Goal: Use online tool/utility: Utilize a website feature to perform a specific function

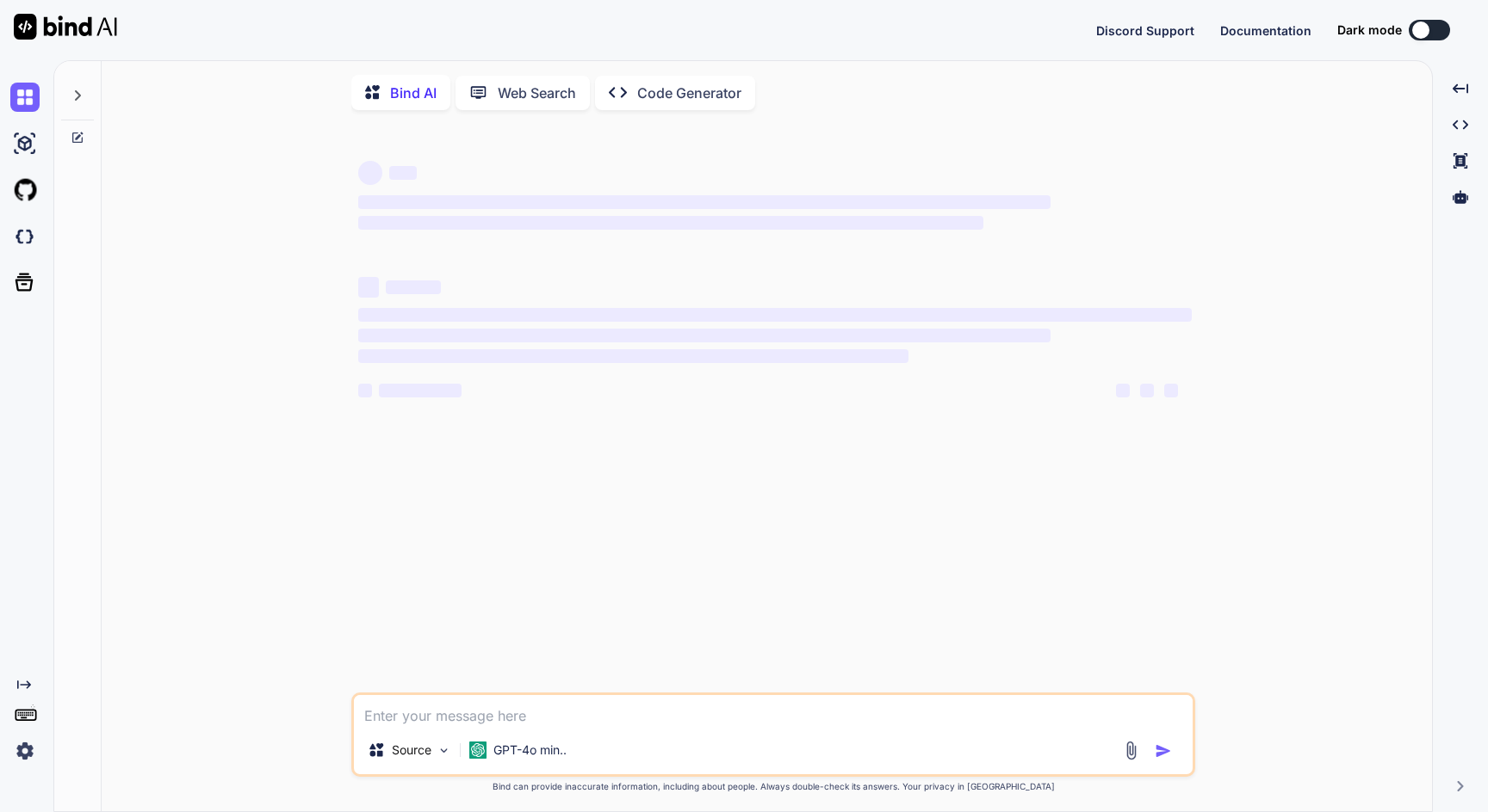
click at [517, 100] on p "Web Search" at bounding box center [536, 92] width 79 height 20
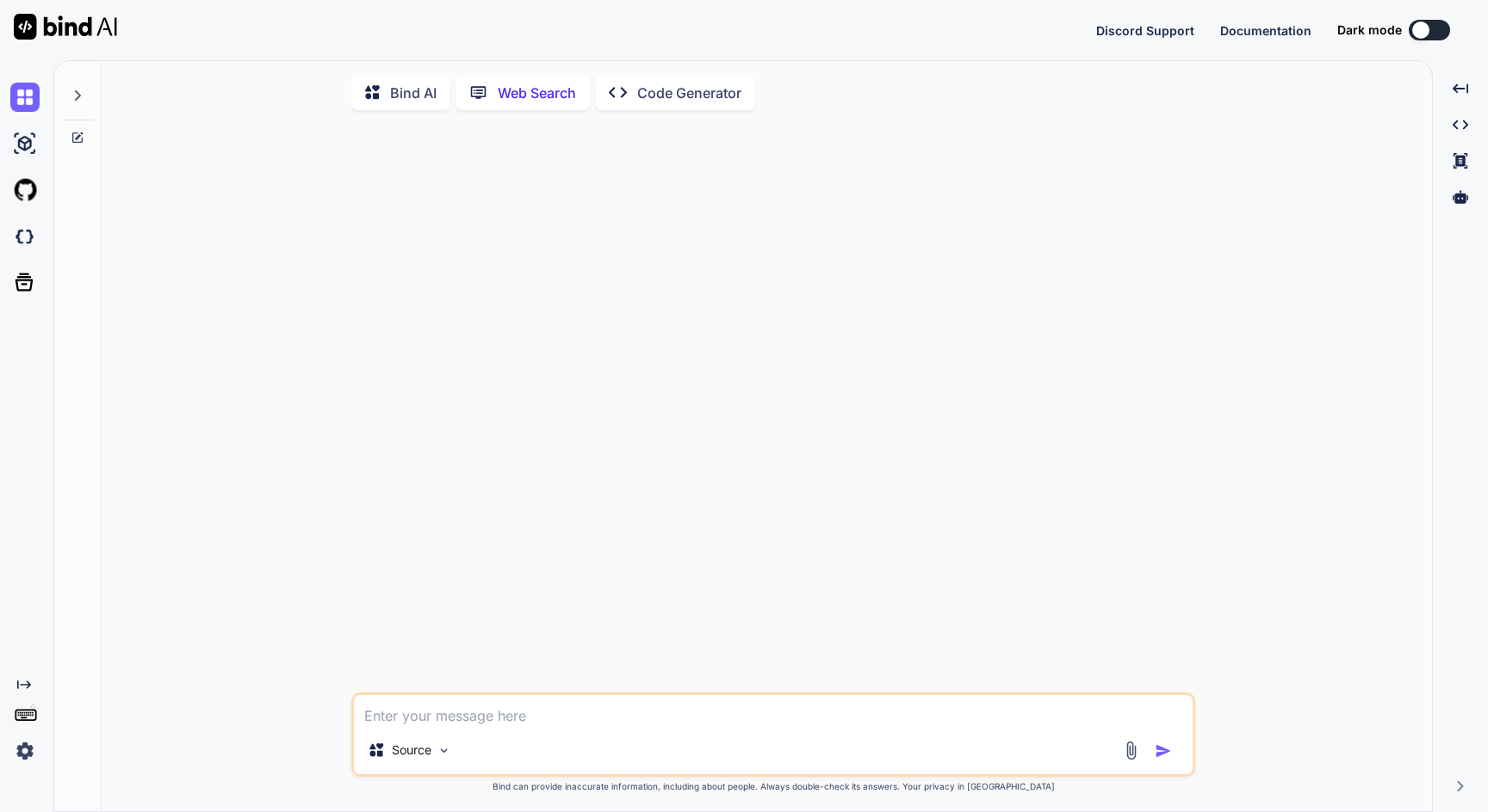
scroll to position [6, 0]
click at [428, 91] on p "Bind AI" at bounding box center [413, 91] width 46 height 20
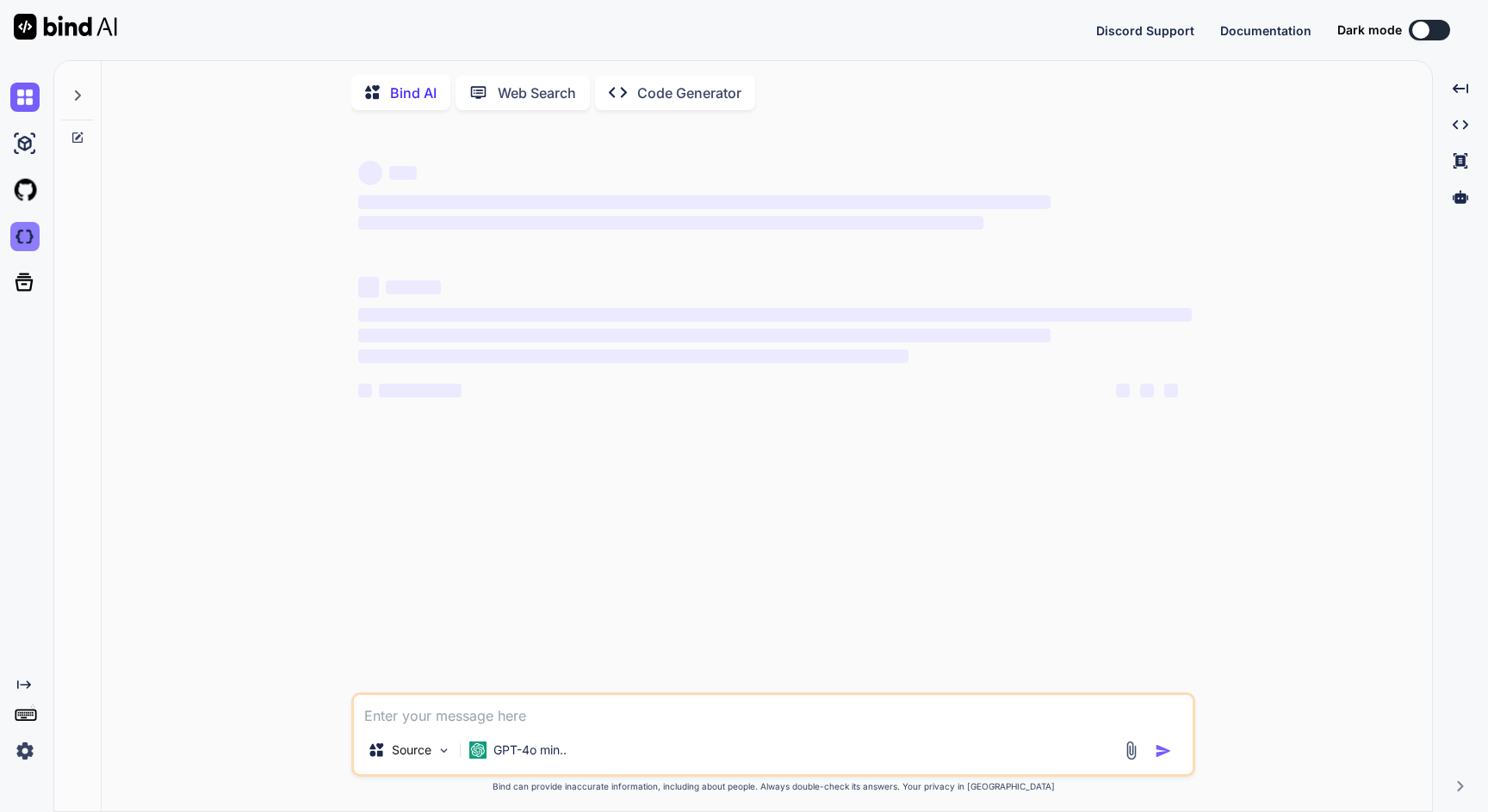
type textarea "x"
click at [25, 246] on img at bounding box center [25, 236] width 30 height 30
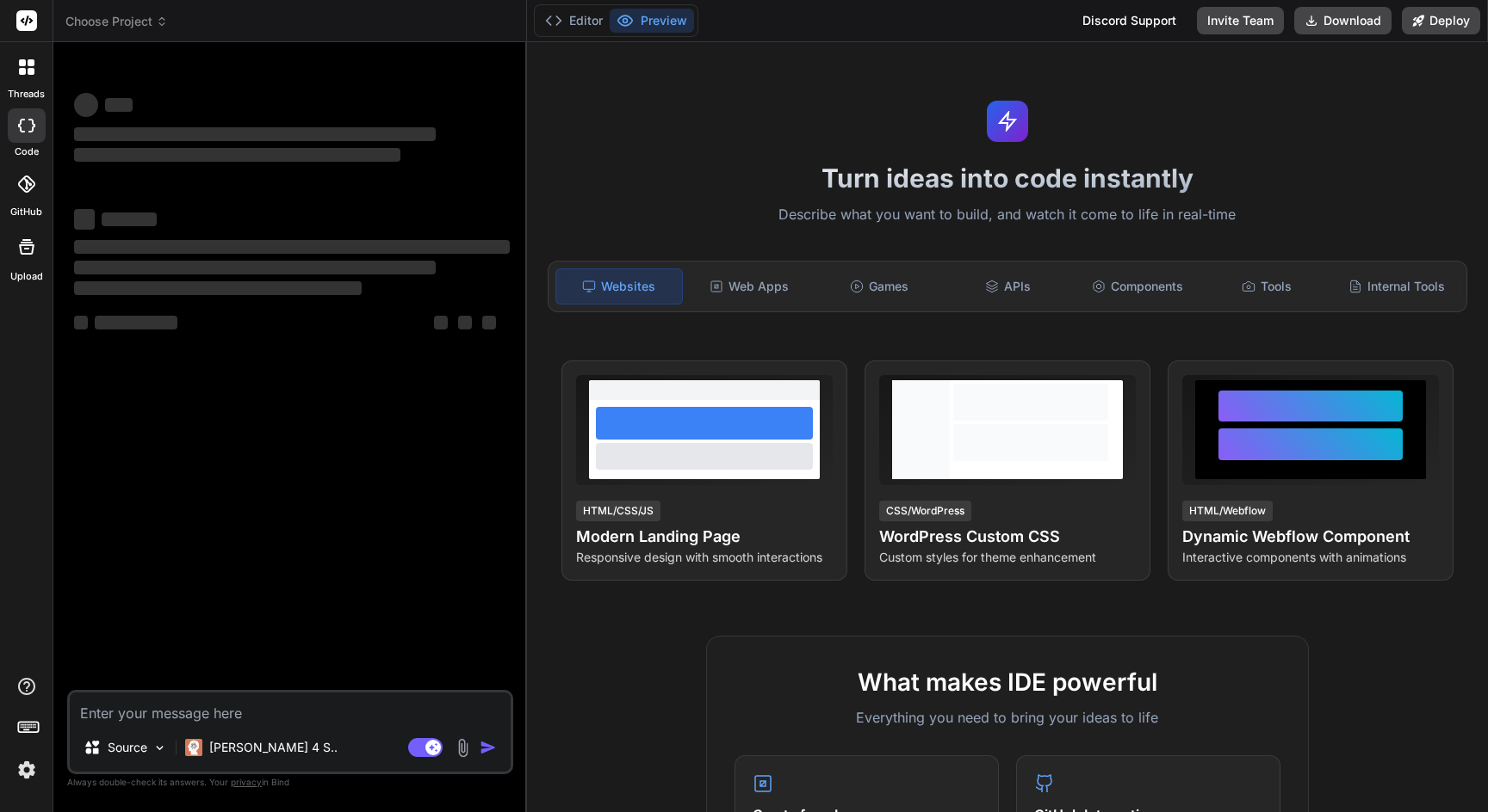
click at [119, 18] on span "Choose Project" at bounding box center [116, 21] width 103 height 18
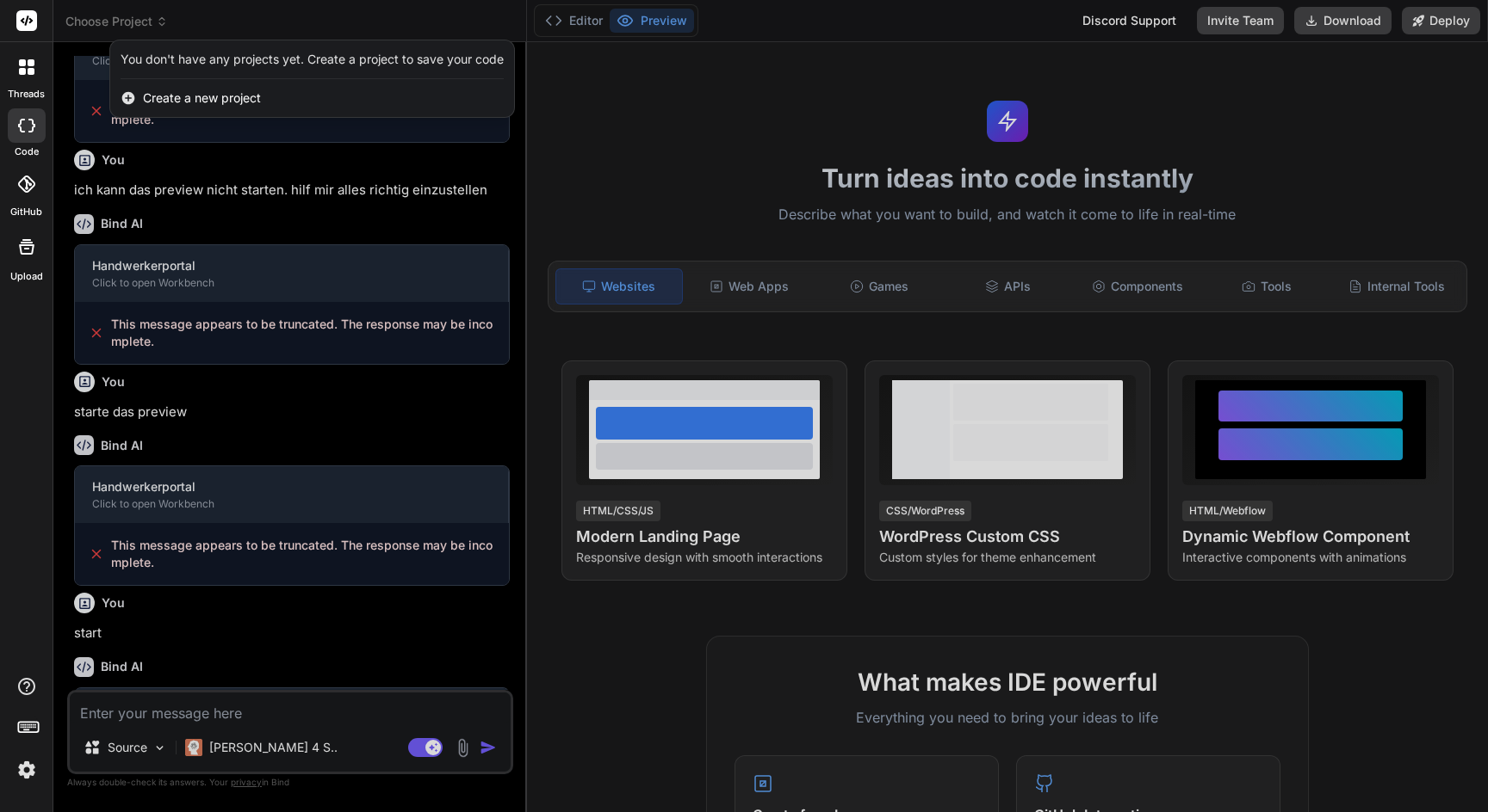
scroll to position [409, 0]
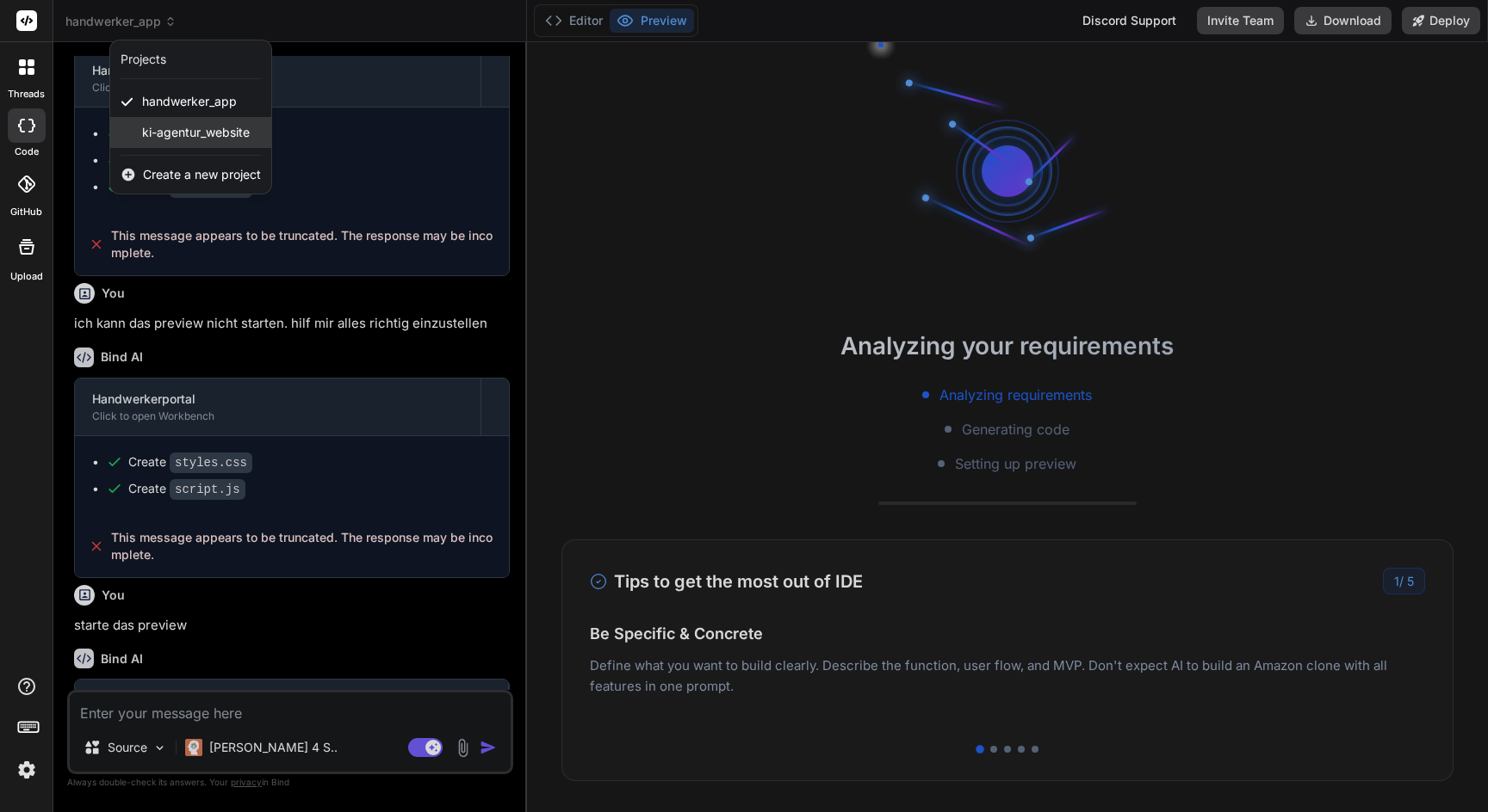
click at [190, 129] on span "ki-agentur_website" at bounding box center [196, 132] width 107 height 18
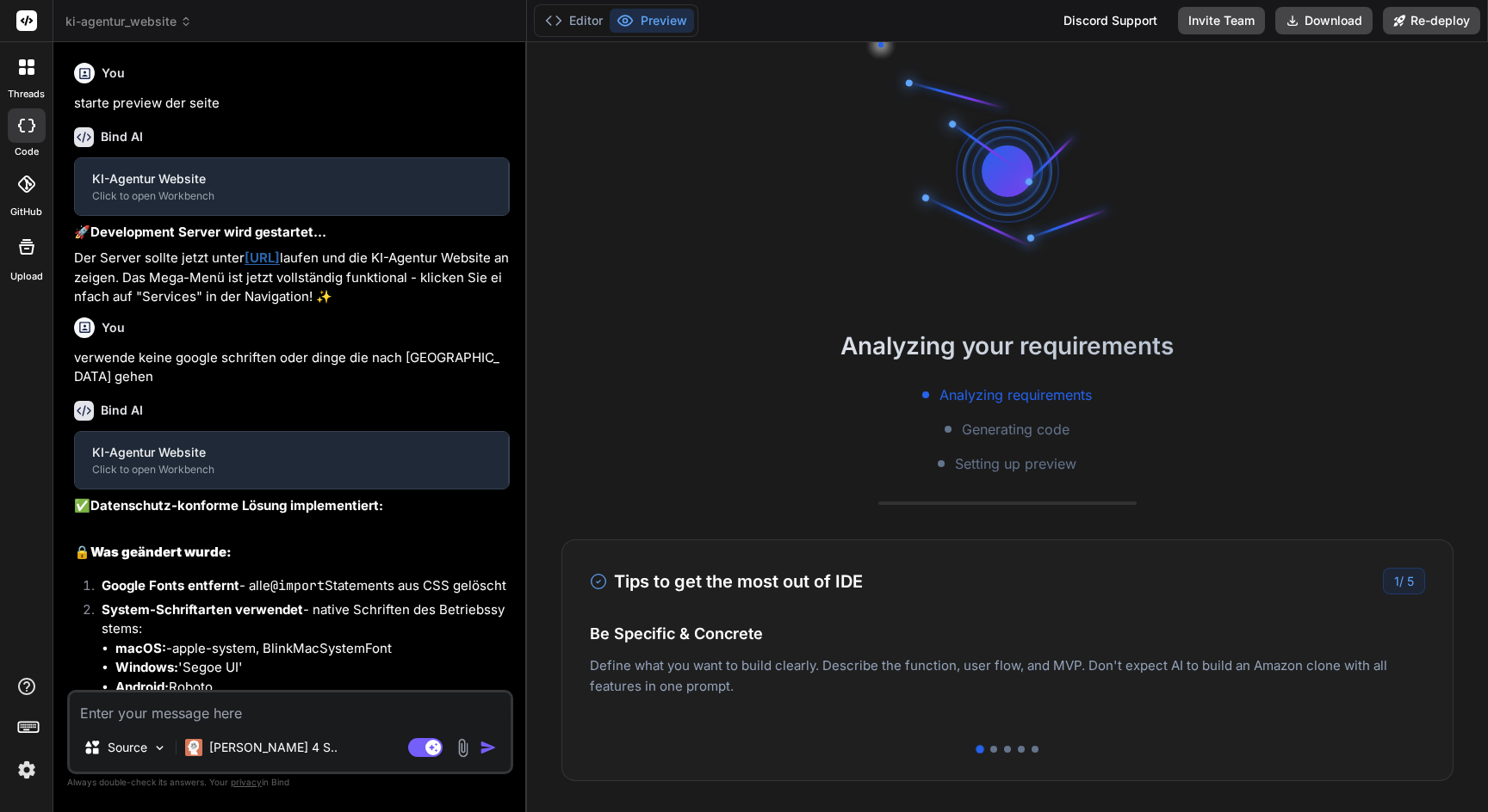
scroll to position [147, 0]
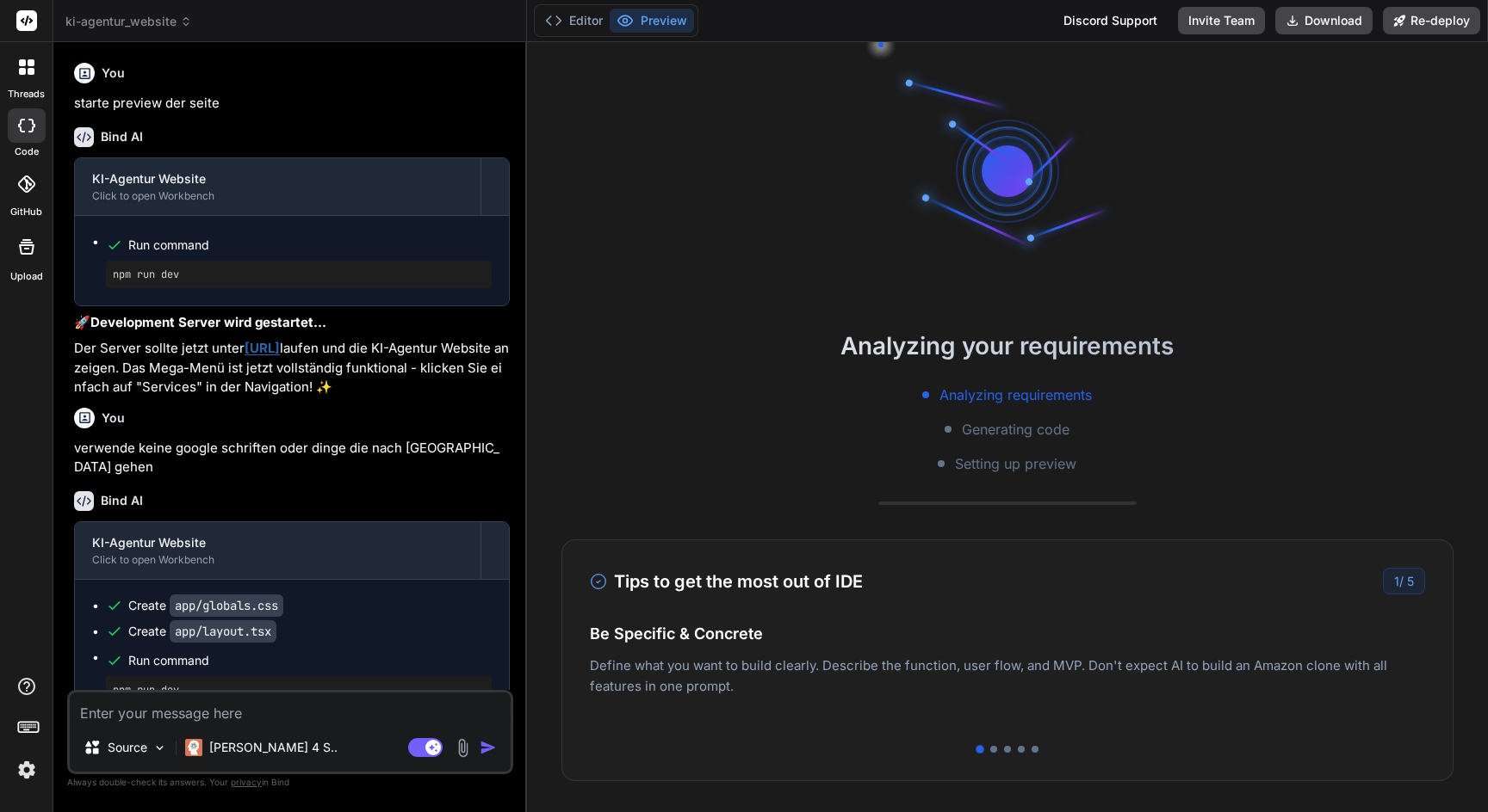
click at [280, 349] on link "http://localhost:3000" at bounding box center [262, 348] width 35 height 17
click at [645, 321] on div "Analyzing your requirements Analyzing requirements Generating code Setting up p…" at bounding box center [1007, 428] width 961 height 770
click at [233, 709] on textarea at bounding box center [289, 709] width 441 height 31
click at [580, 20] on button "Editor" at bounding box center [573, 20] width 71 height 24
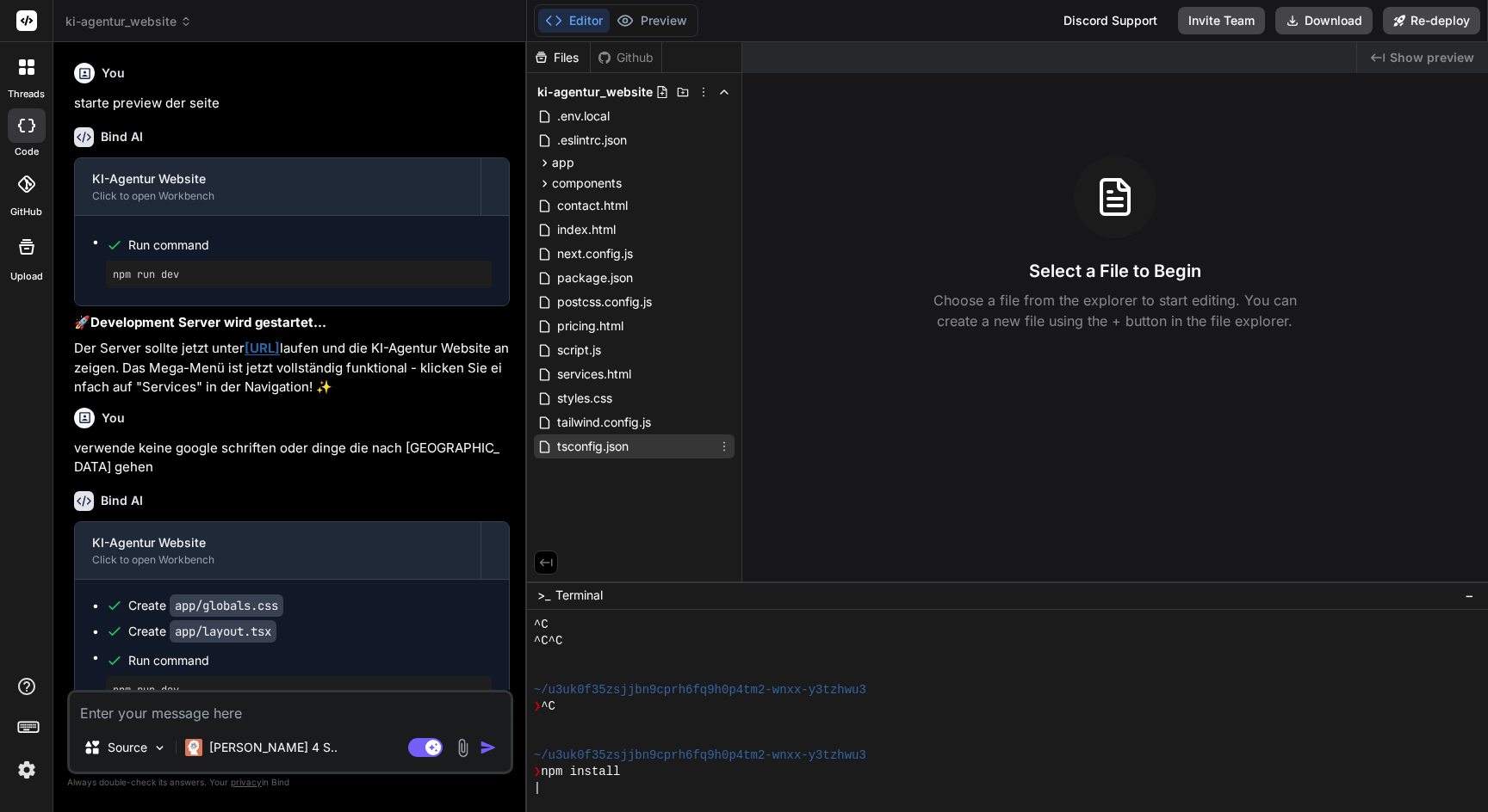
click at [620, 449] on span "tsconfig.json" at bounding box center [592, 446] width 75 height 20
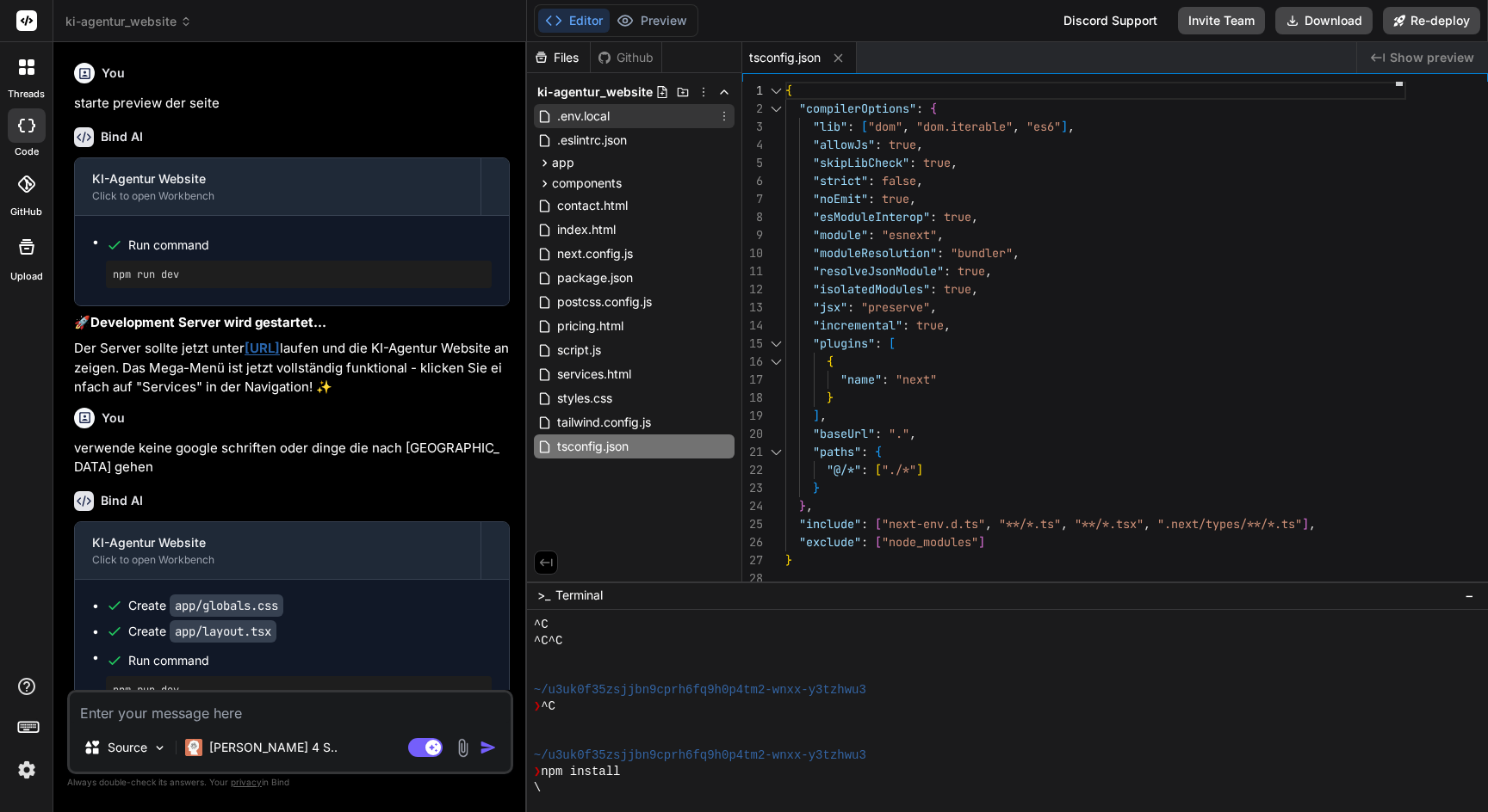
click at [605, 119] on span ".env.local" at bounding box center [583, 116] width 56 height 20
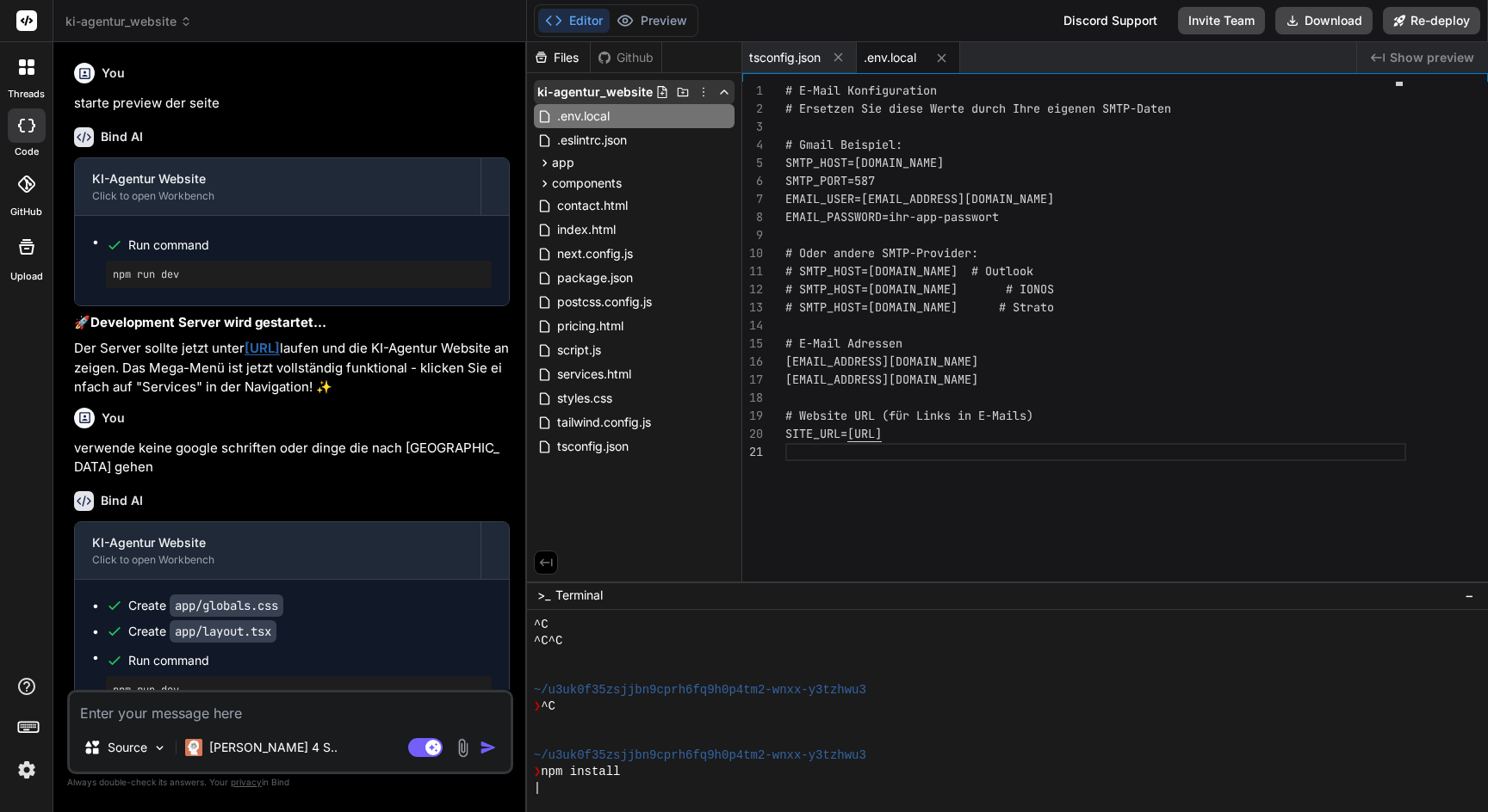
click at [613, 96] on span "ki-agentur_website" at bounding box center [594, 91] width 116 height 18
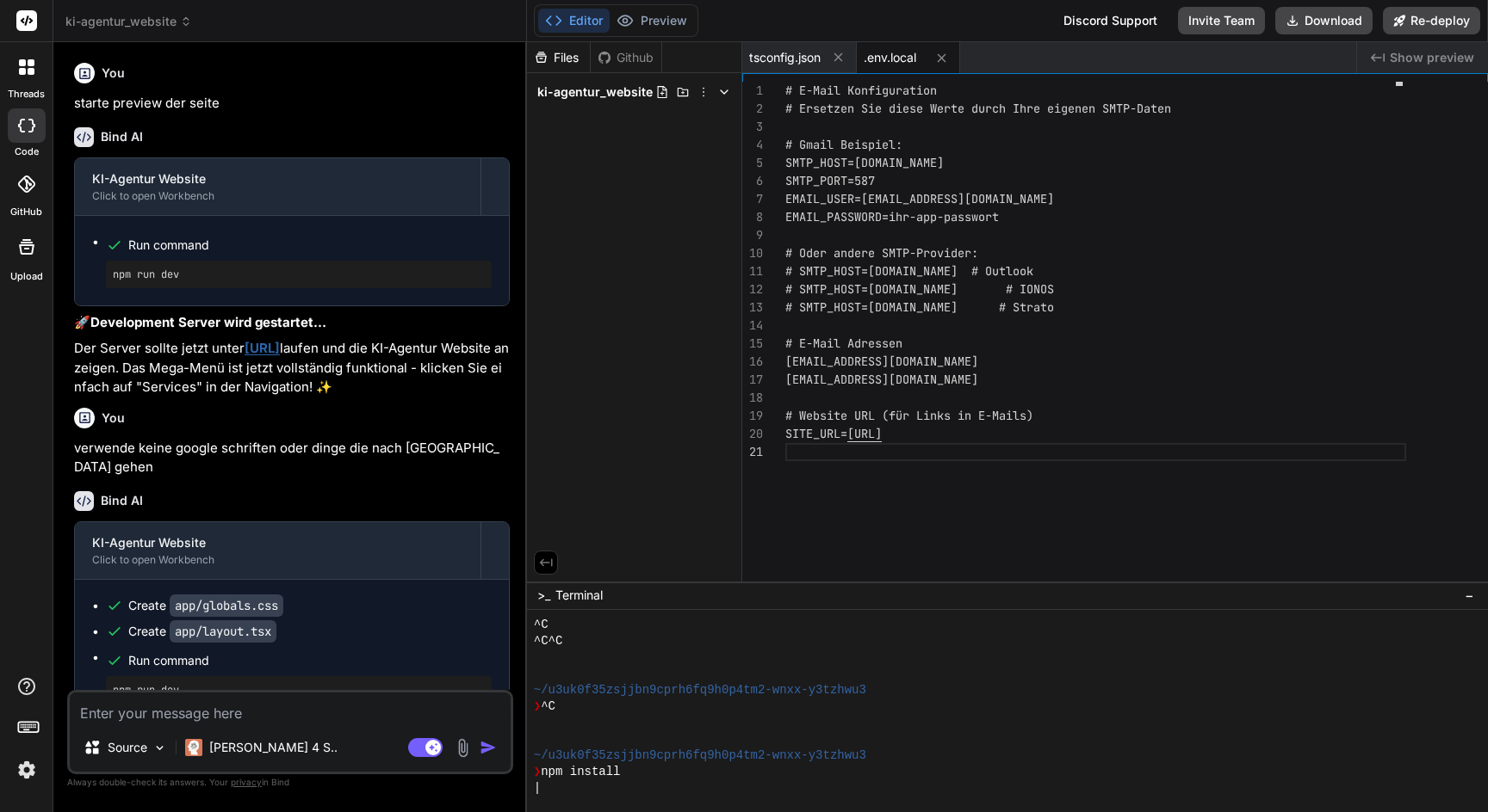
click at [613, 96] on span "ki-agentur_website" at bounding box center [594, 91] width 116 height 18
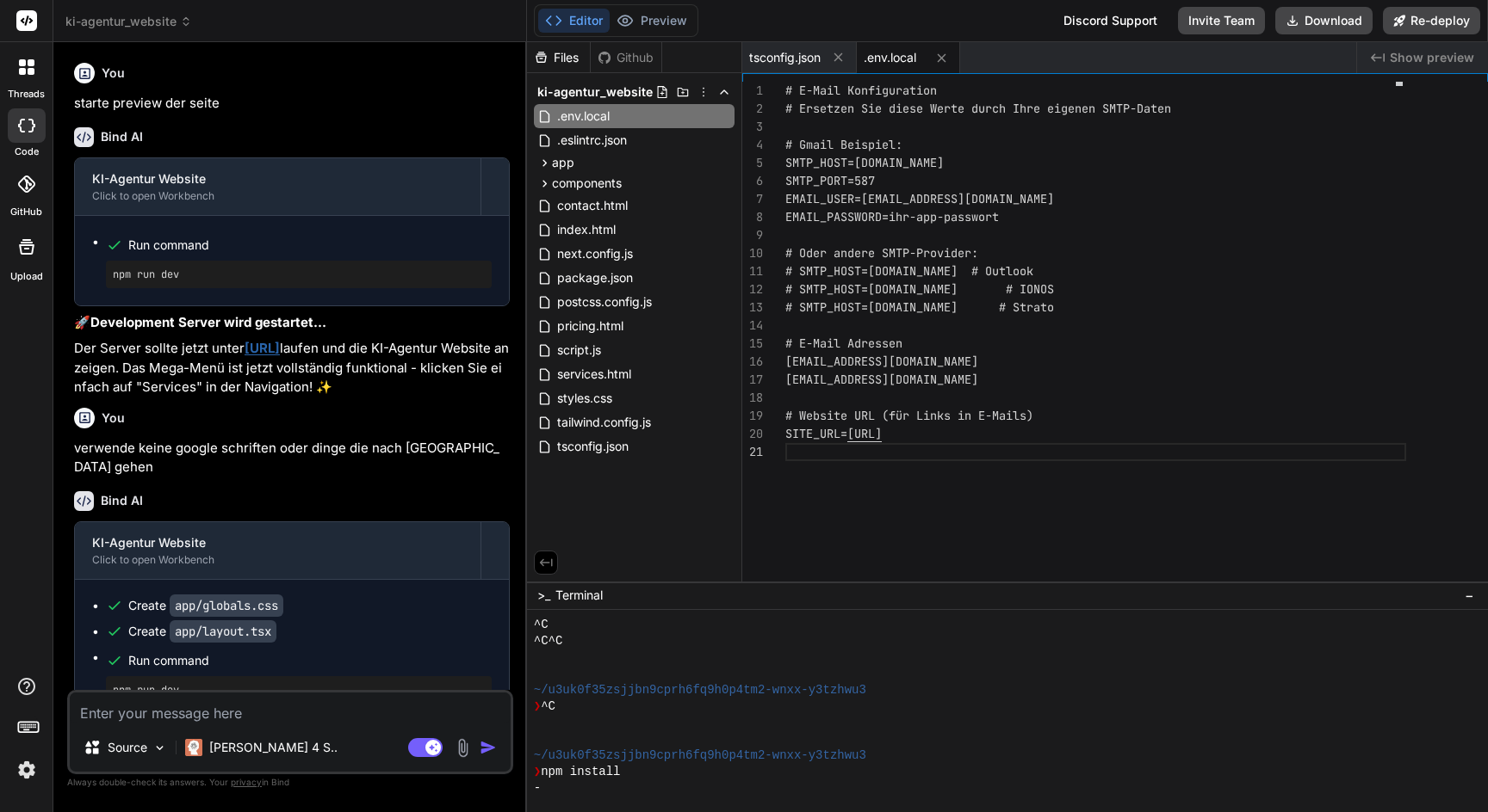
click at [637, 771] on div "❯ npm install" at bounding box center [998, 772] width 929 height 17
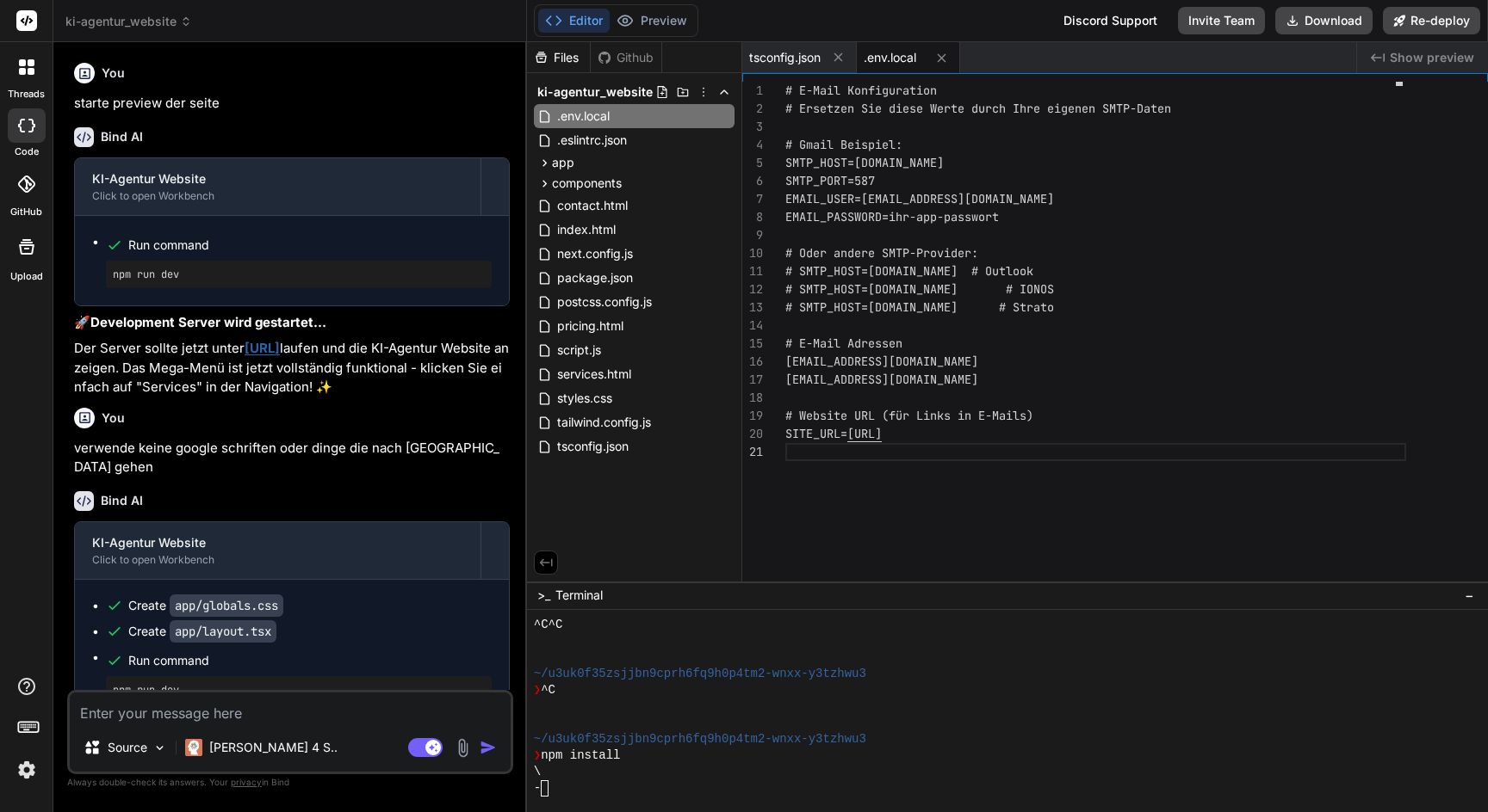
click at [180, 709] on textarea at bounding box center [289, 709] width 441 height 31
type textarea "x"
type textarea "s"
type textarea "x"
type textarea "st"
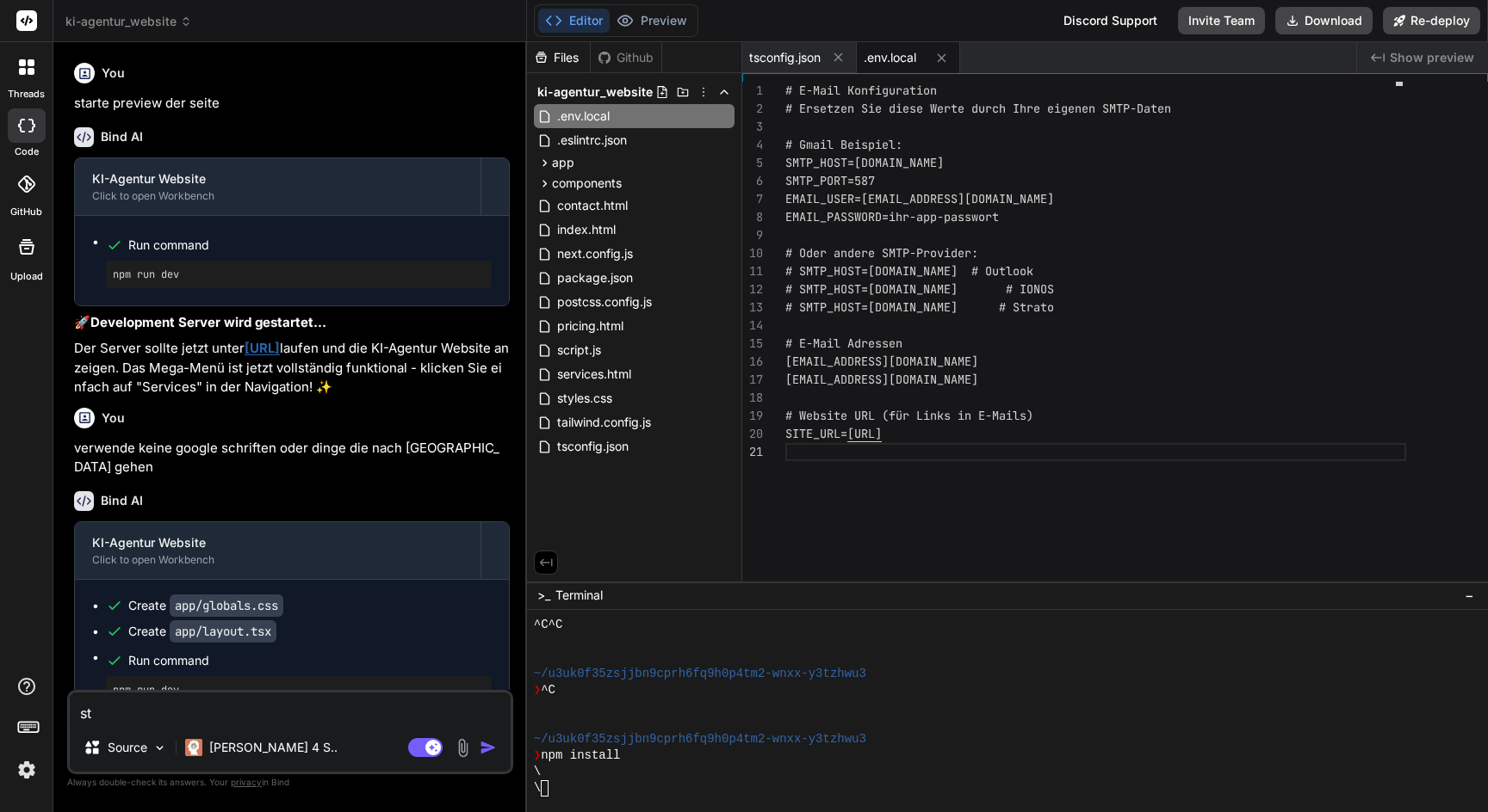
type textarea "x"
type textarea "sta"
type textarea "x"
type textarea "star"
type textarea "x"
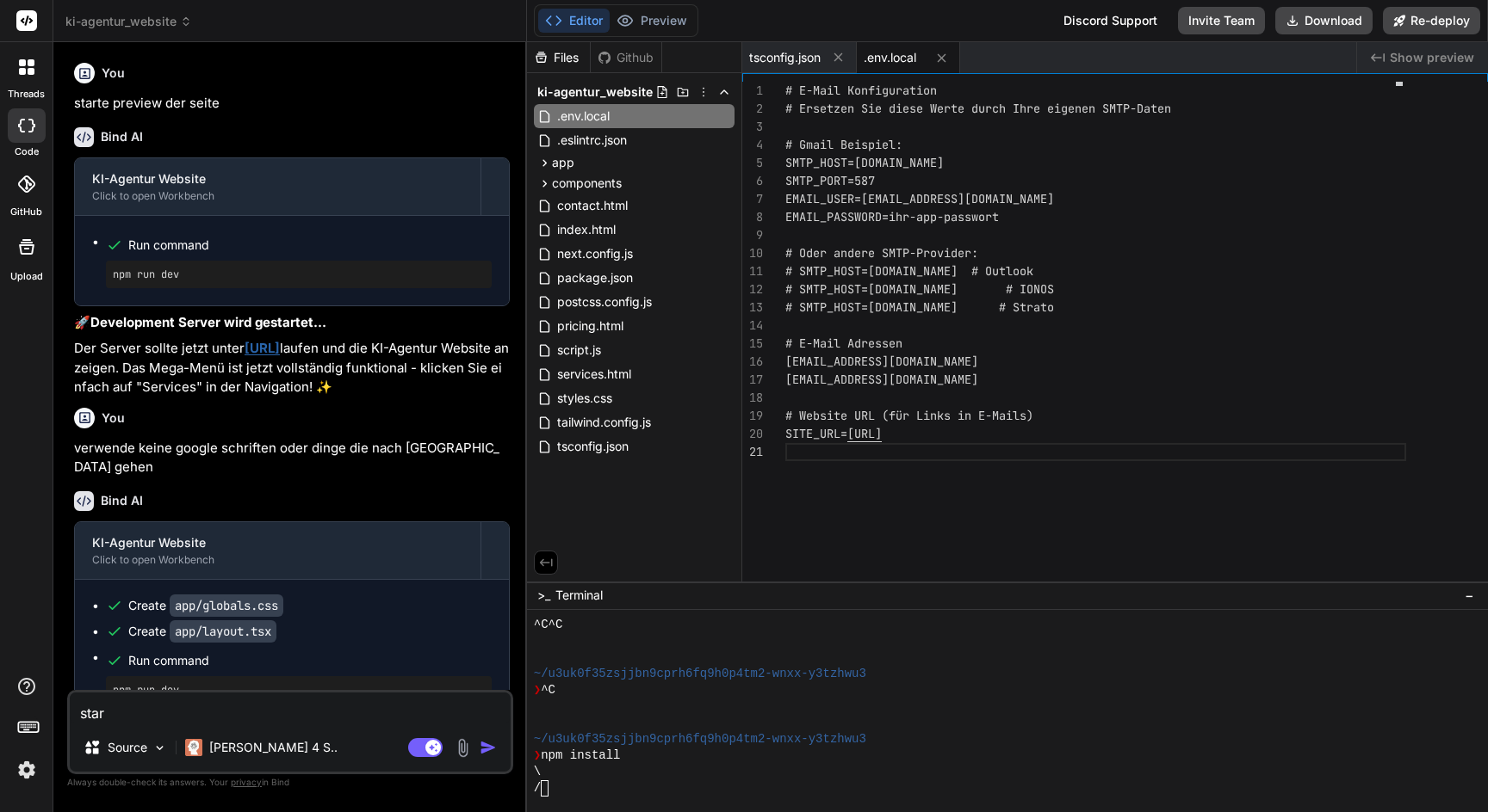
type textarea "start"
type textarea "x"
type textarea "starte"
type textarea "x"
type textarea "starte"
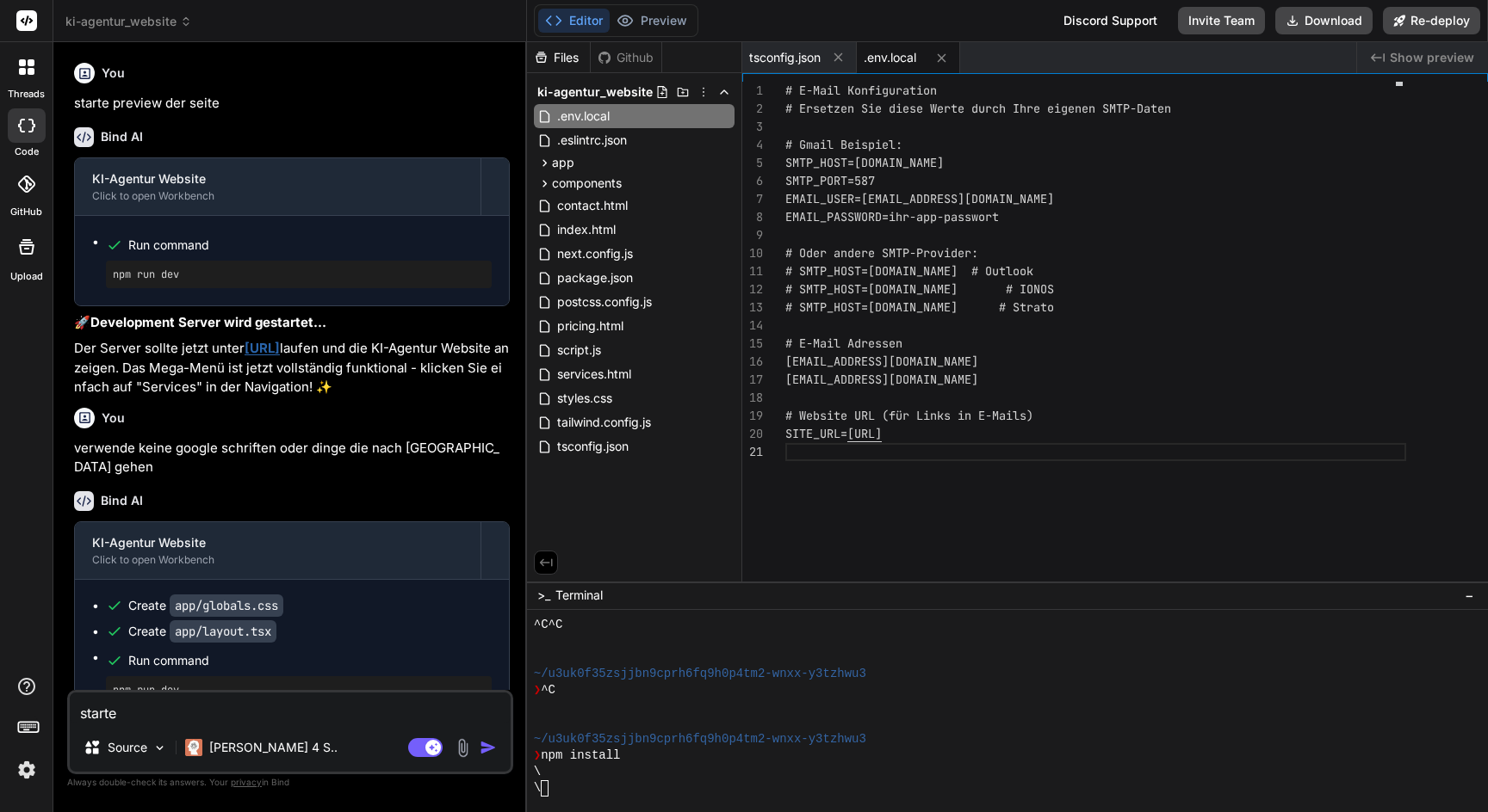
type textarea "x"
type textarea "starte p"
type textarea "x"
type textarea "starte pr"
type textarea "x"
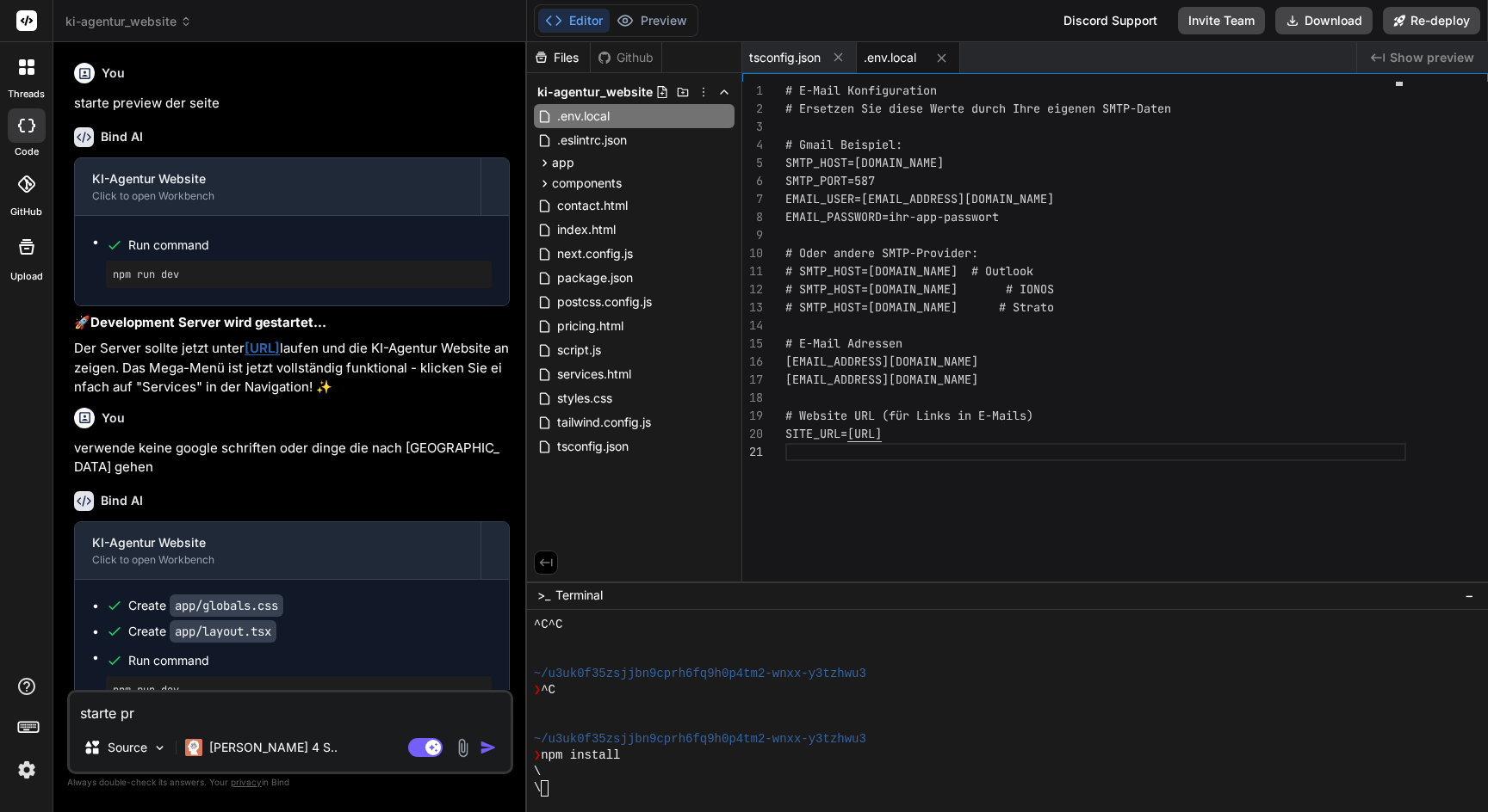
type textarea "starte pre"
type textarea "x"
type textarea "starte prev"
type textarea "x"
type textarea "starte previ"
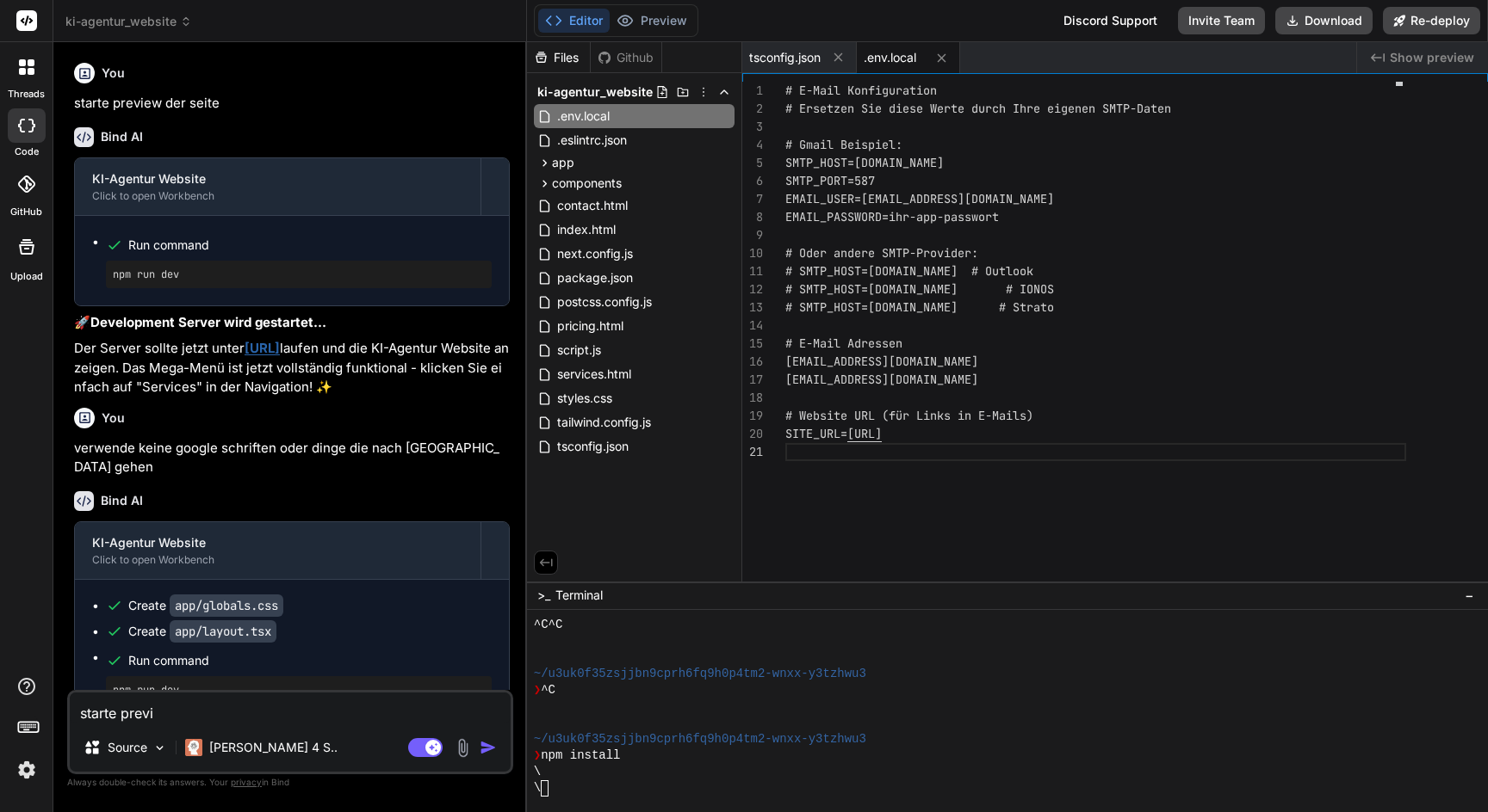
type textarea "x"
type textarea "starte previe"
type textarea "x"
type textarea "starte preview"
type textarea "x"
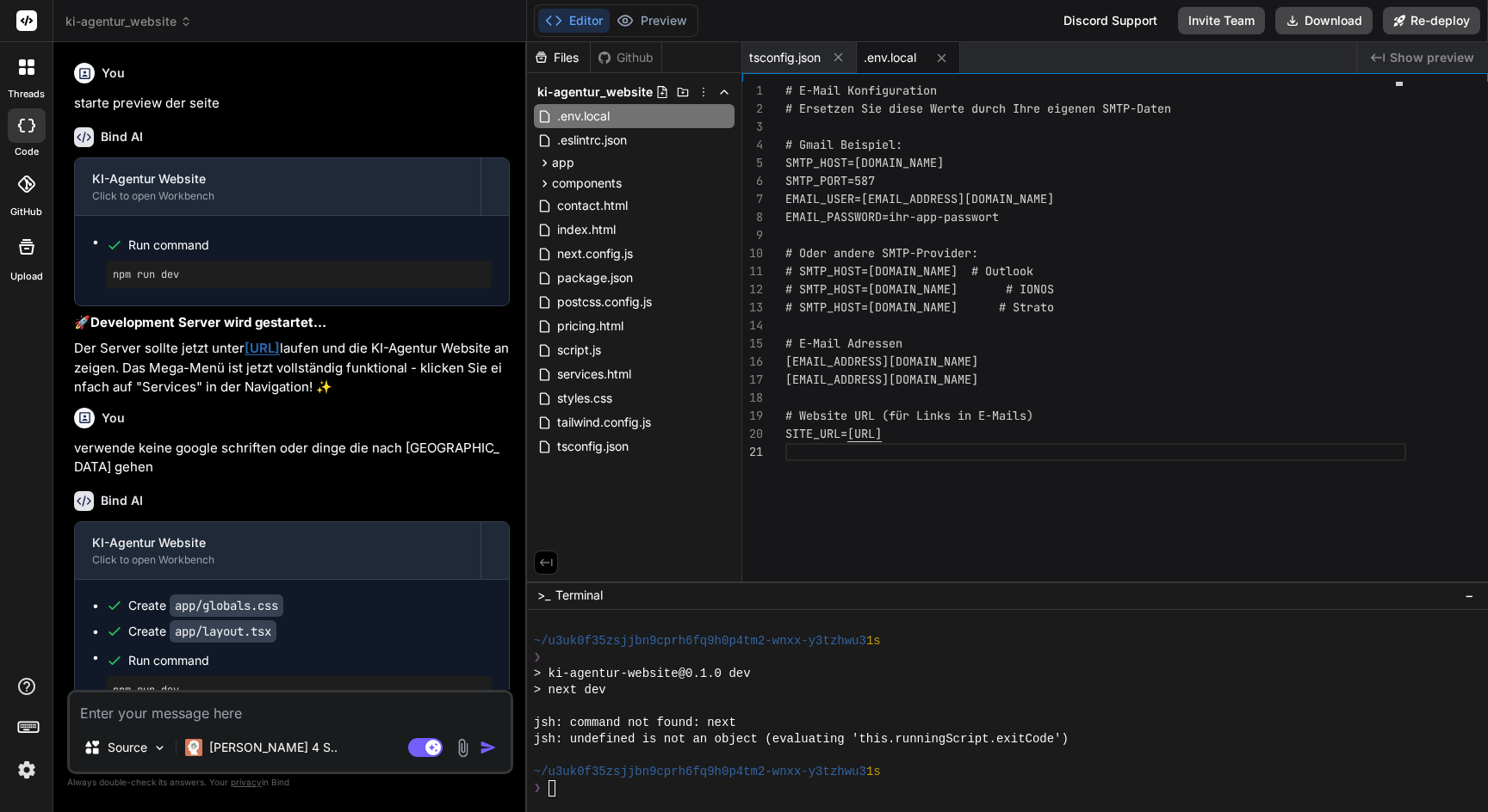
click at [657, 7] on div "Editor Preview Disabled until preview for your project is generated" at bounding box center [616, 20] width 165 height 32
click at [201, 711] on textarea at bounding box center [289, 709] width 441 height 31
type textarea "x"
type textarea "s"
type textarea "x"
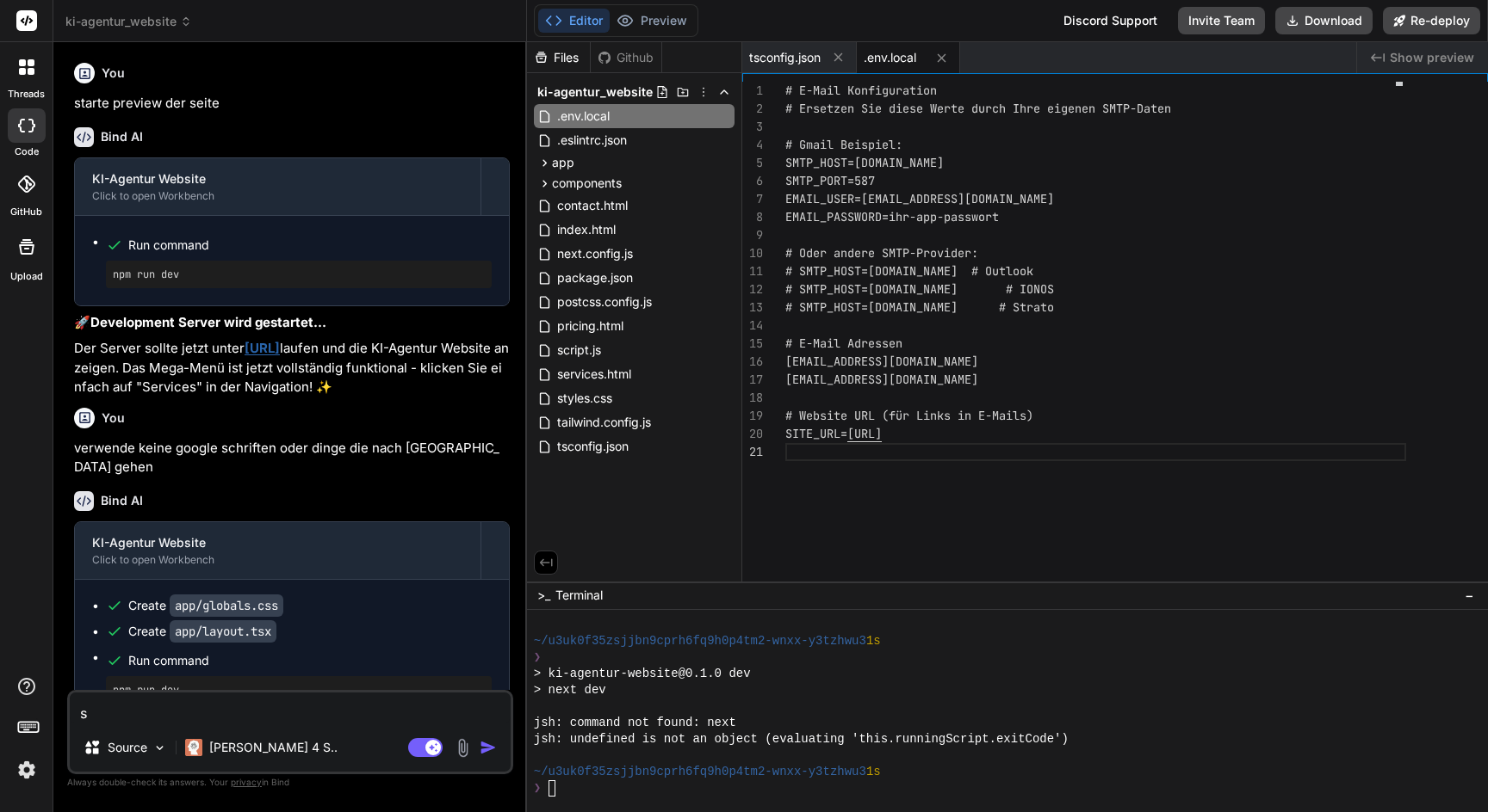
type textarea "st"
type textarea "x"
type textarea "sta"
type textarea "x"
type textarea "star"
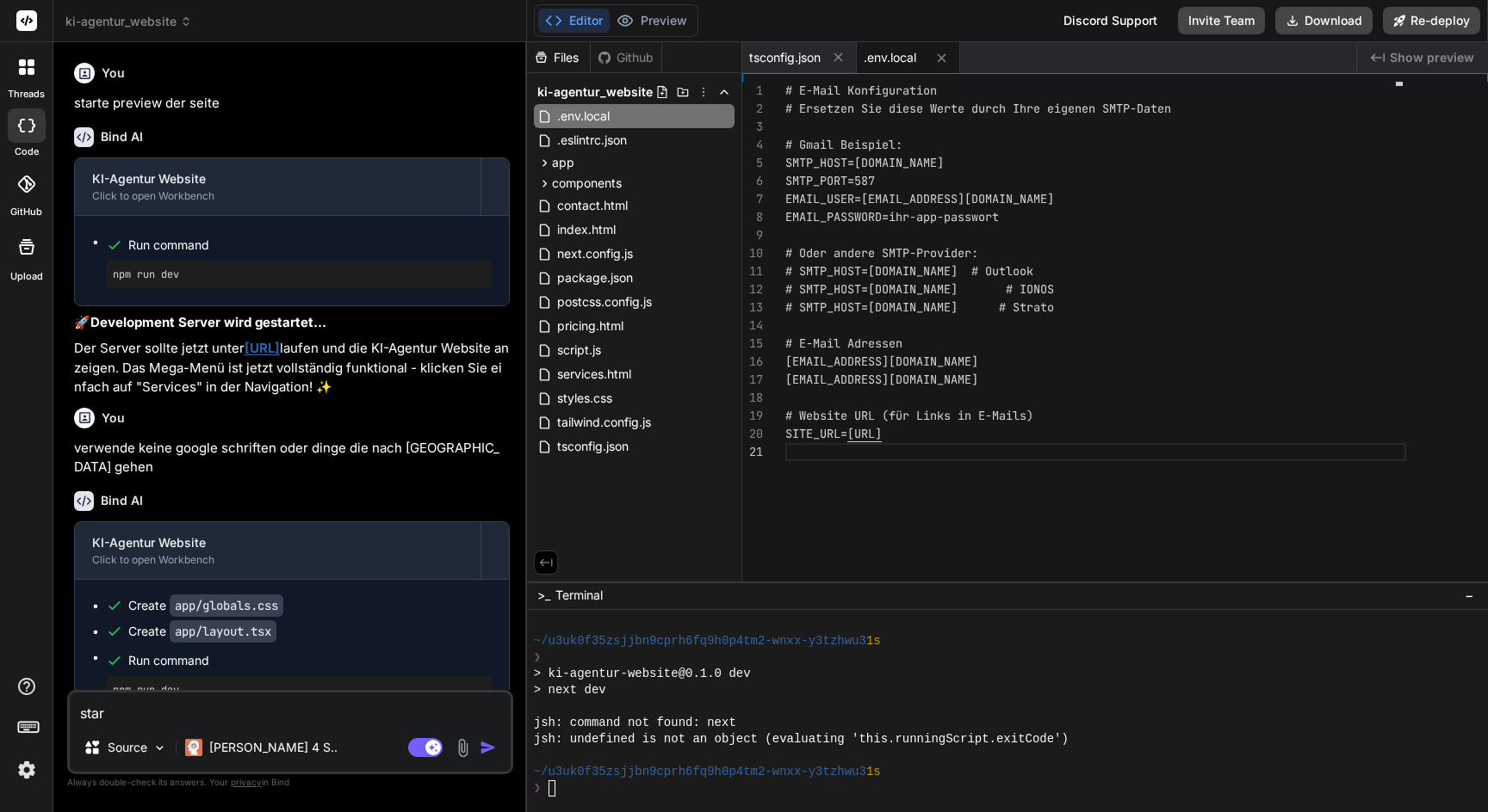
type textarea "x"
type textarea "start"
type textarea "x"
type textarea "start"
type textarea "x"
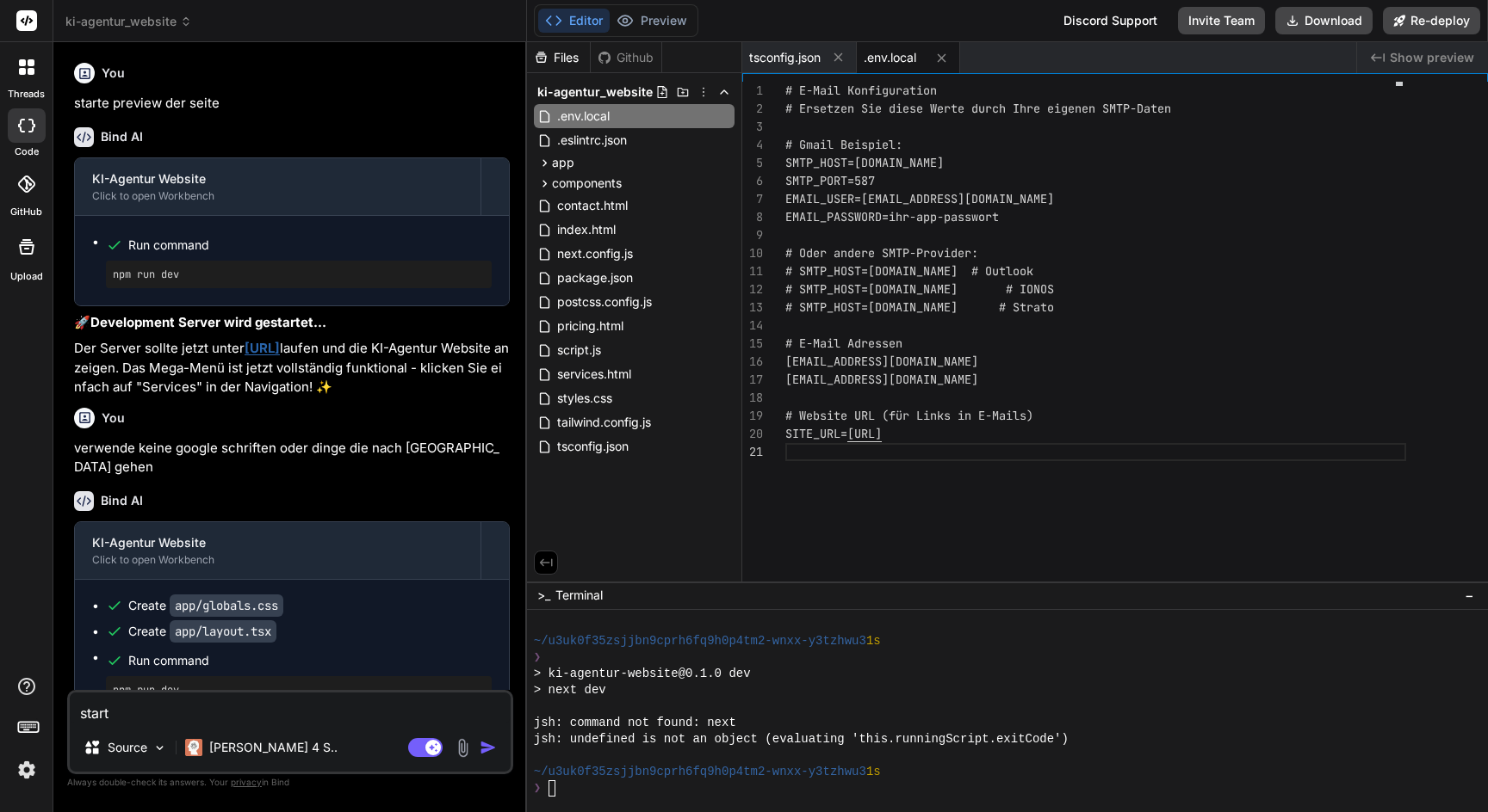
type textarea "start p"
type textarea "x"
type textarea "start pr"
type textarea "x"
type textarea "start pre"
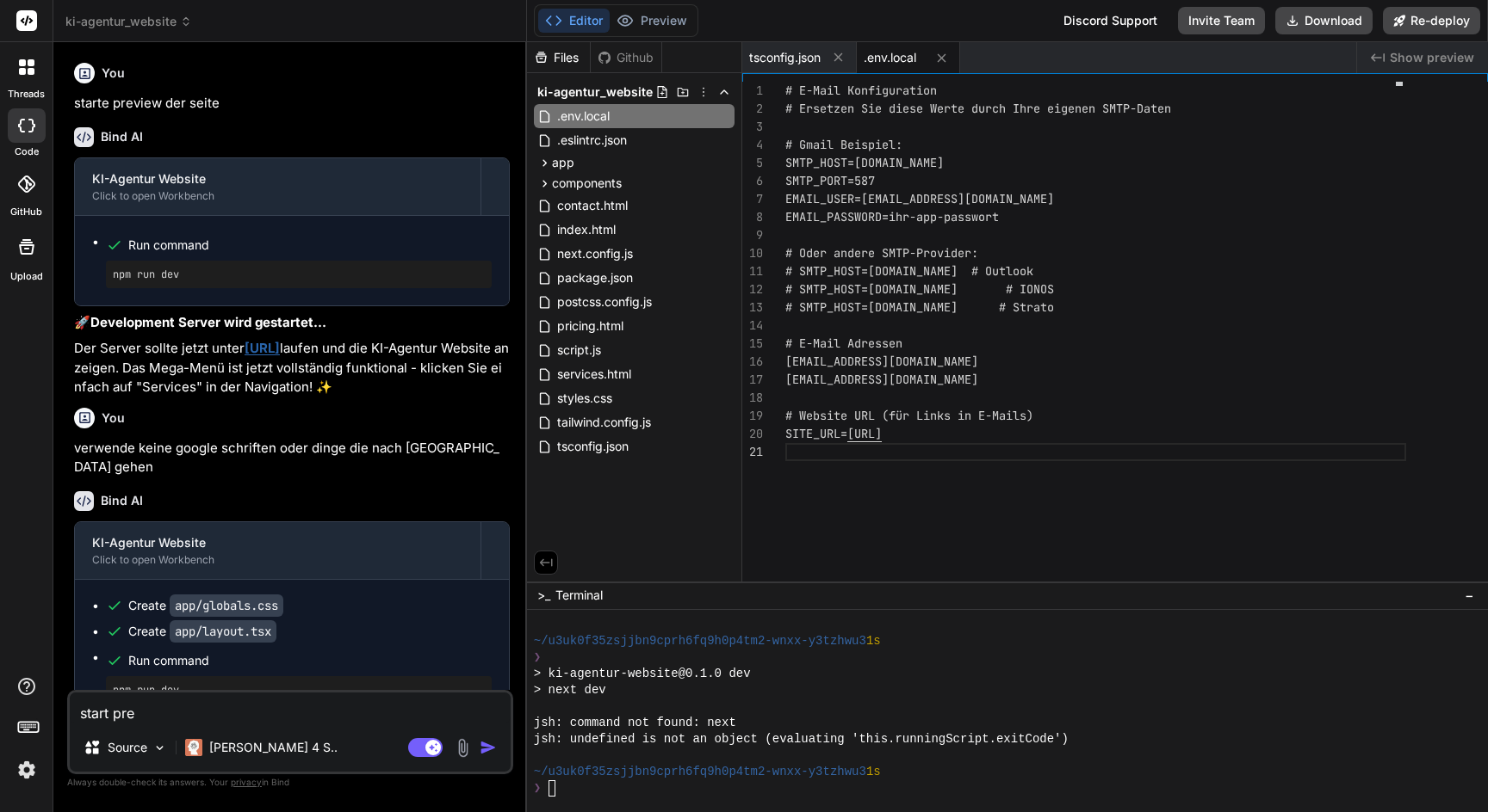
type textarea "x"
type textarea "start prev"
type textarea "x"
type textarea "start previ"
type textarea "x"
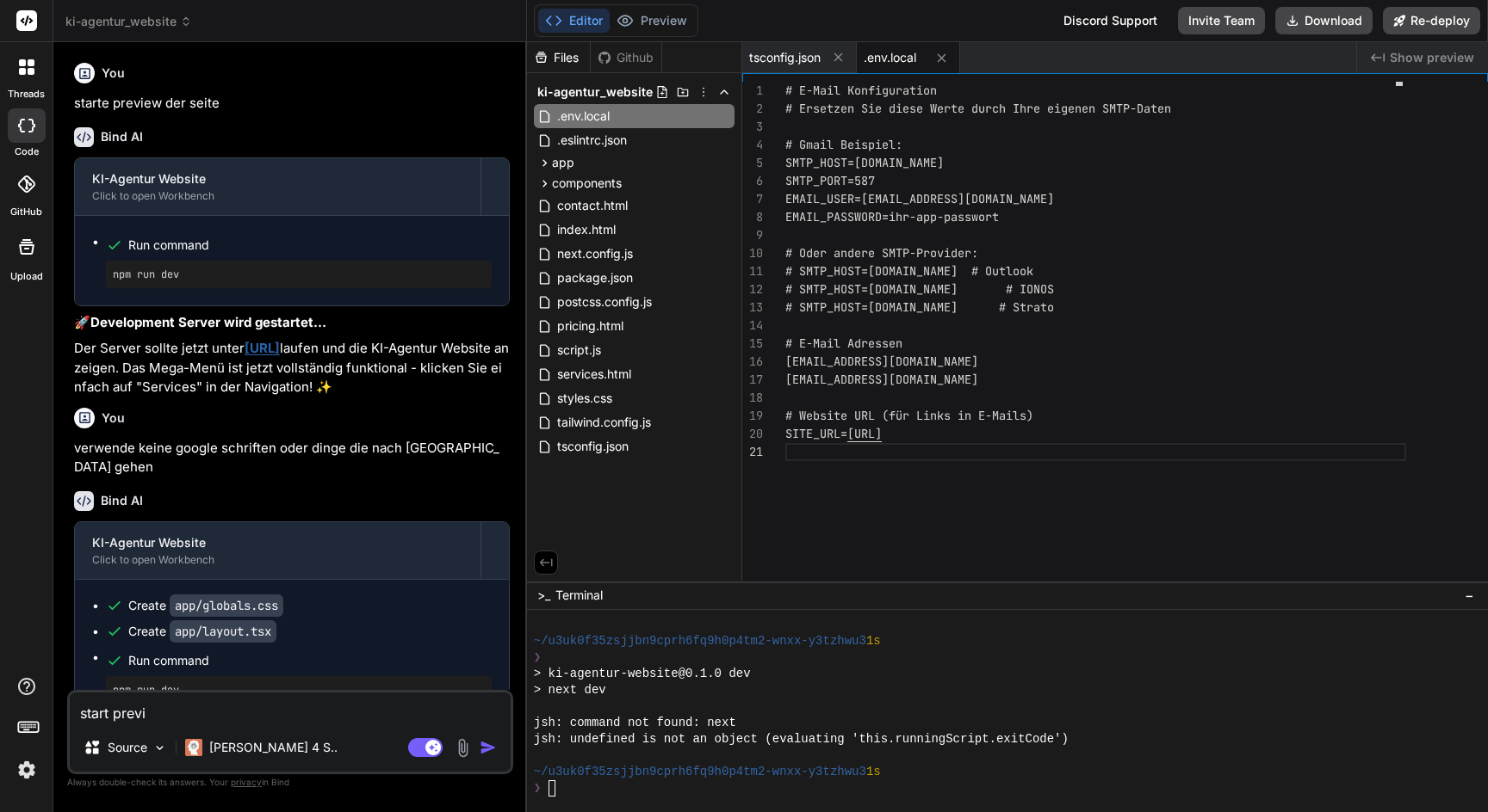
type textarea "start previe"
type textarea "x"
type textarea "start preview"
type textarea "x"
click at [596, 23] on button "Editor" at bounding box center [573, 20] width 71 height 24
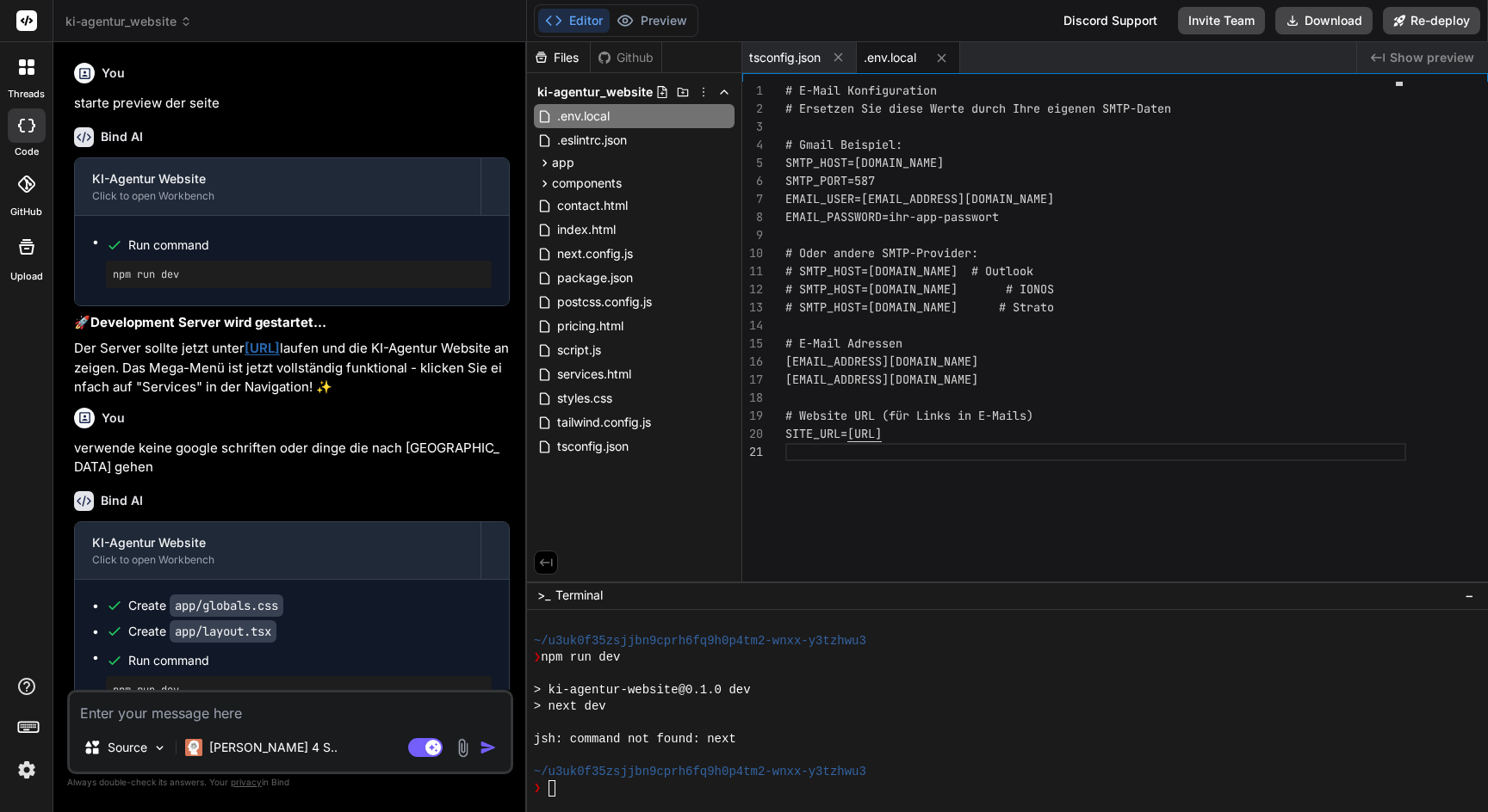
type textarea "x"
